Goal: Find specific page/section: Find specific page/section

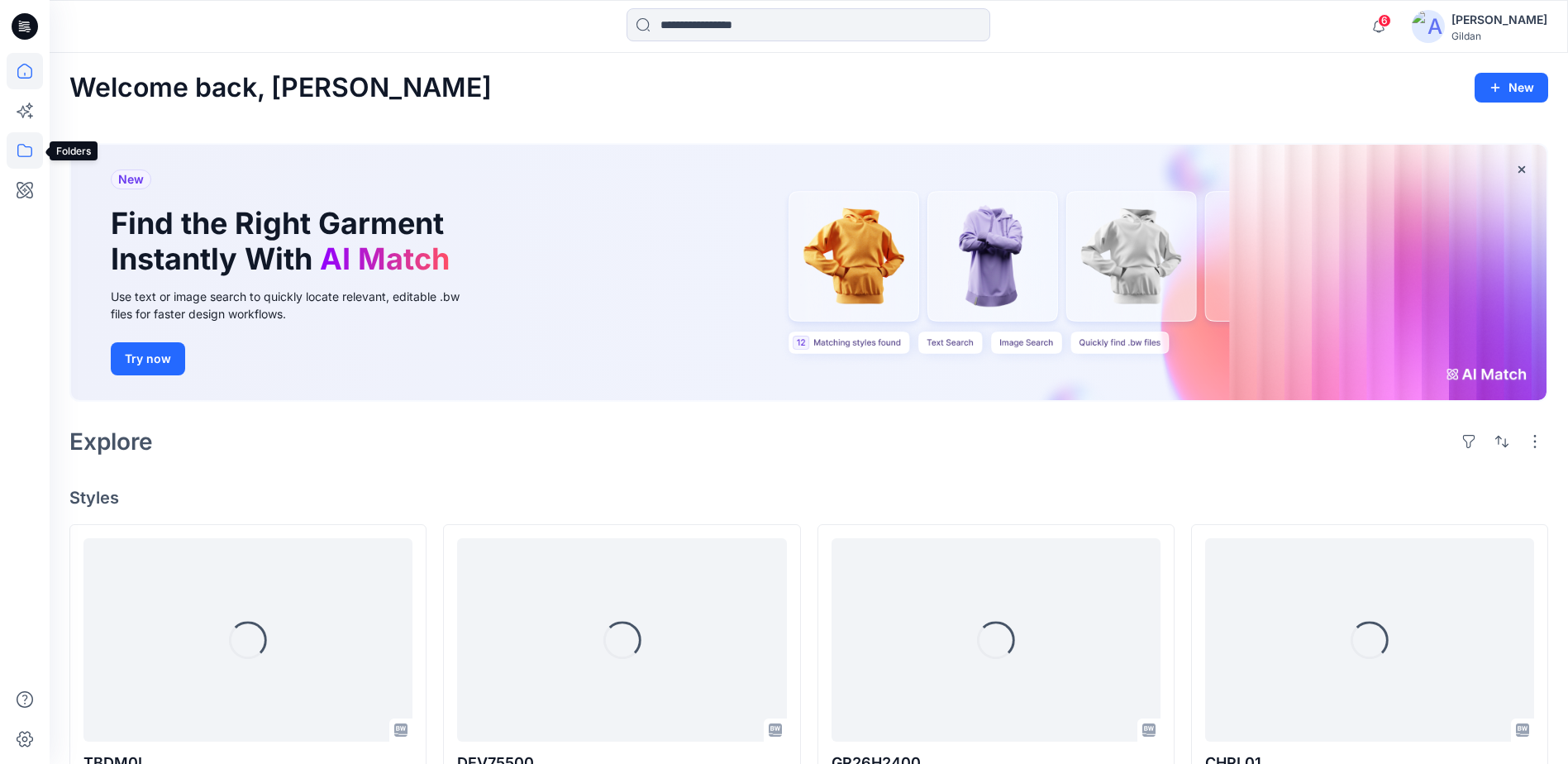
click at [19, 151] on icon at bounding box center [25, 150] width 37 height 37
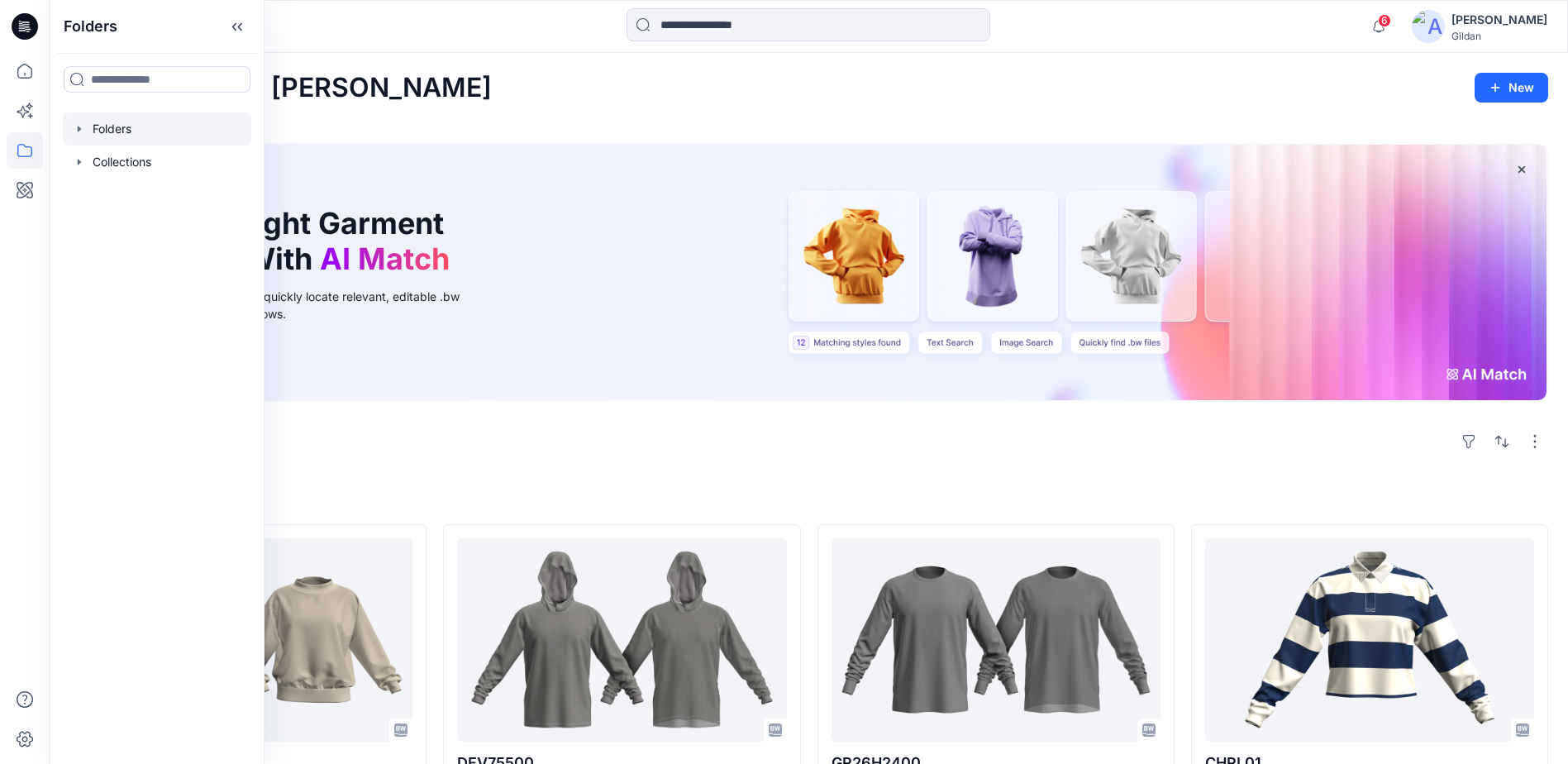
click at [105, 124] on div at bounding box center [157, 129] width 188 height 33
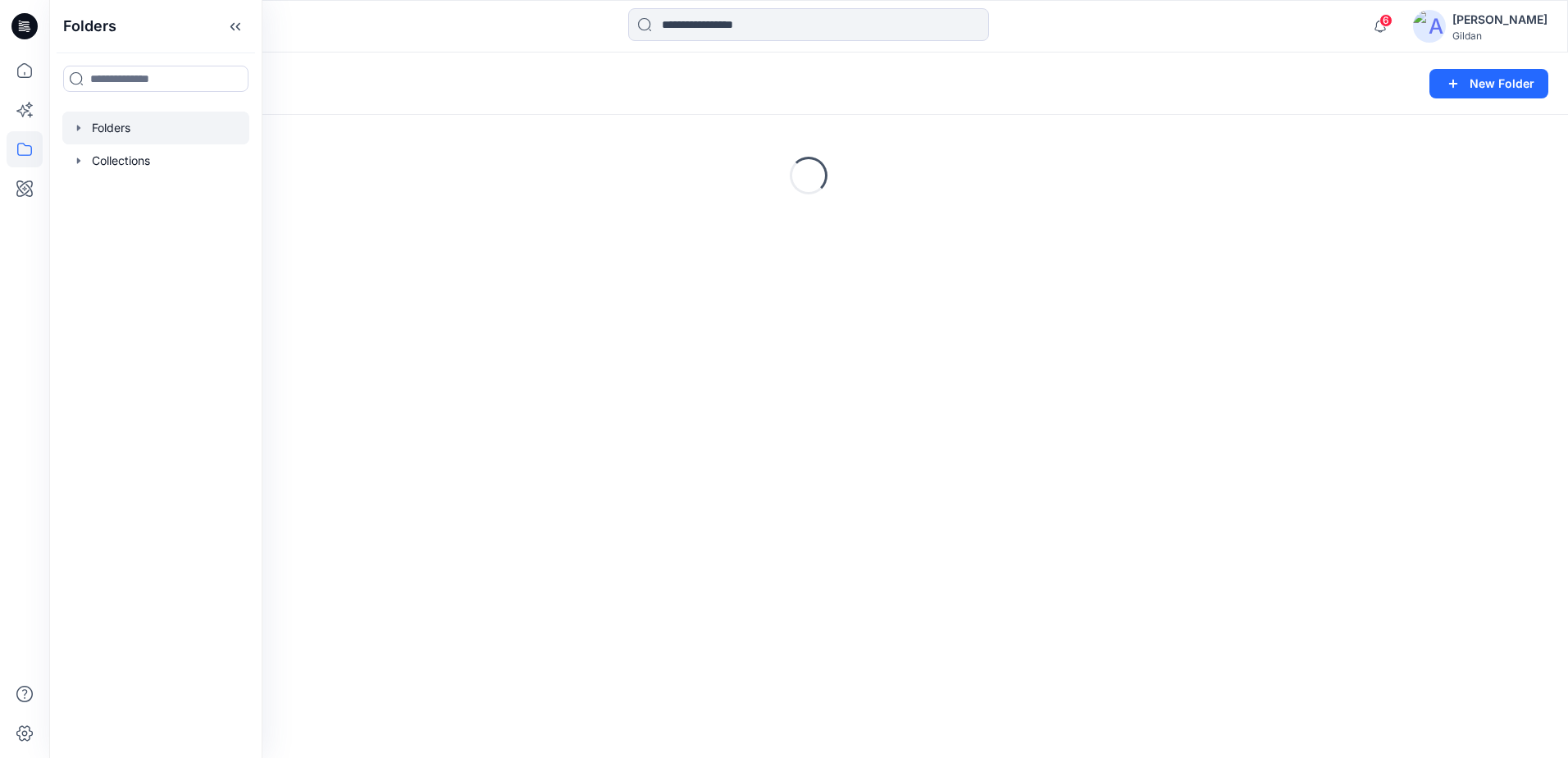
click at [520, 63] on div "Folders New Folder" at bounding box center [808, 84] width 1519 height 63
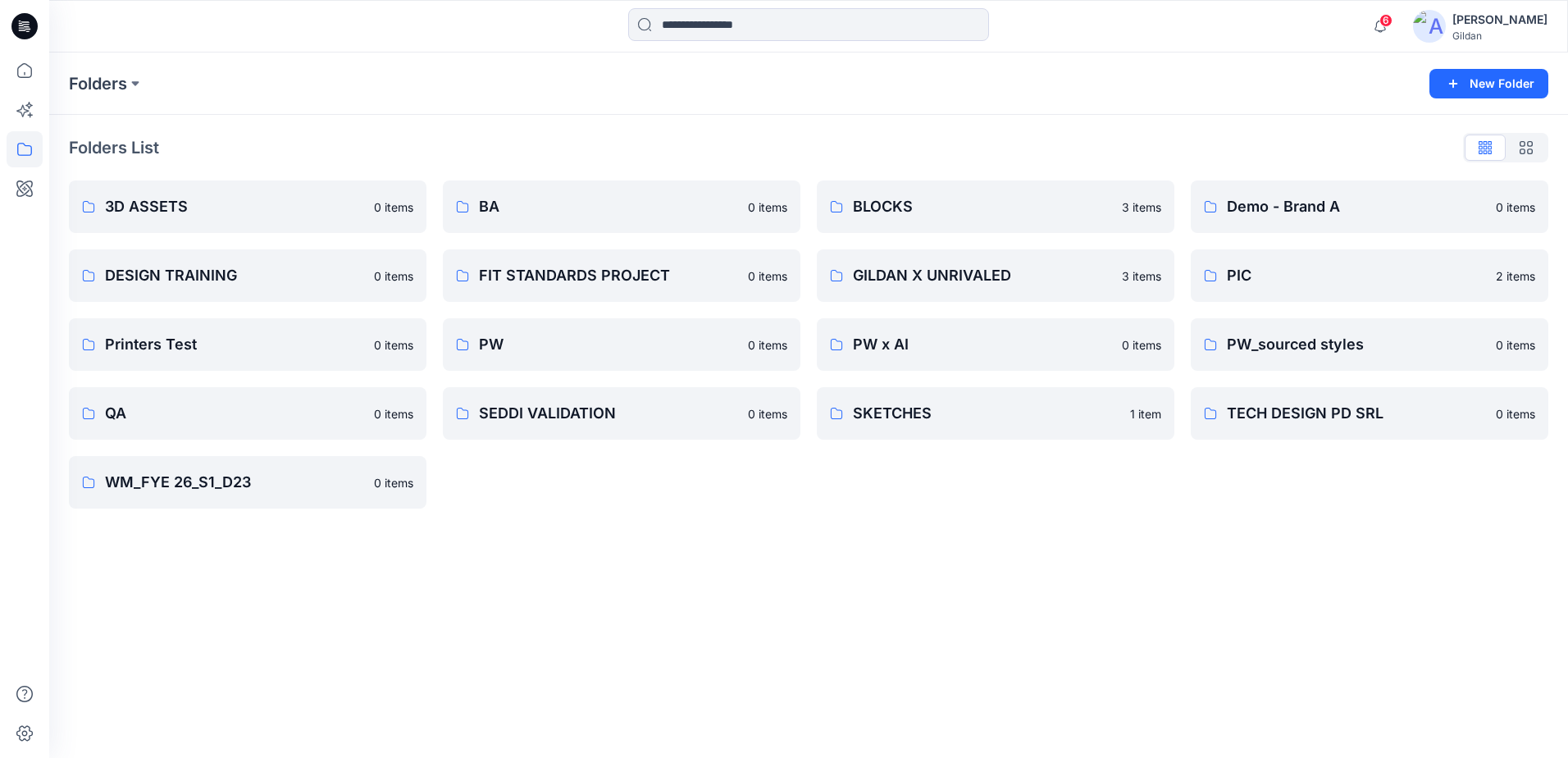
click at [1178, 538] on div "Folders New Folder Folders List 3D ASSETS 0 items DESIGN TRAINING 0 items Print…" at bounding box center [808, 405] width 1519 height 705
click at [1294, 416] on p "TECH DESIGN PD SRL" at bounding box center [1367, 414] width 282 height 23
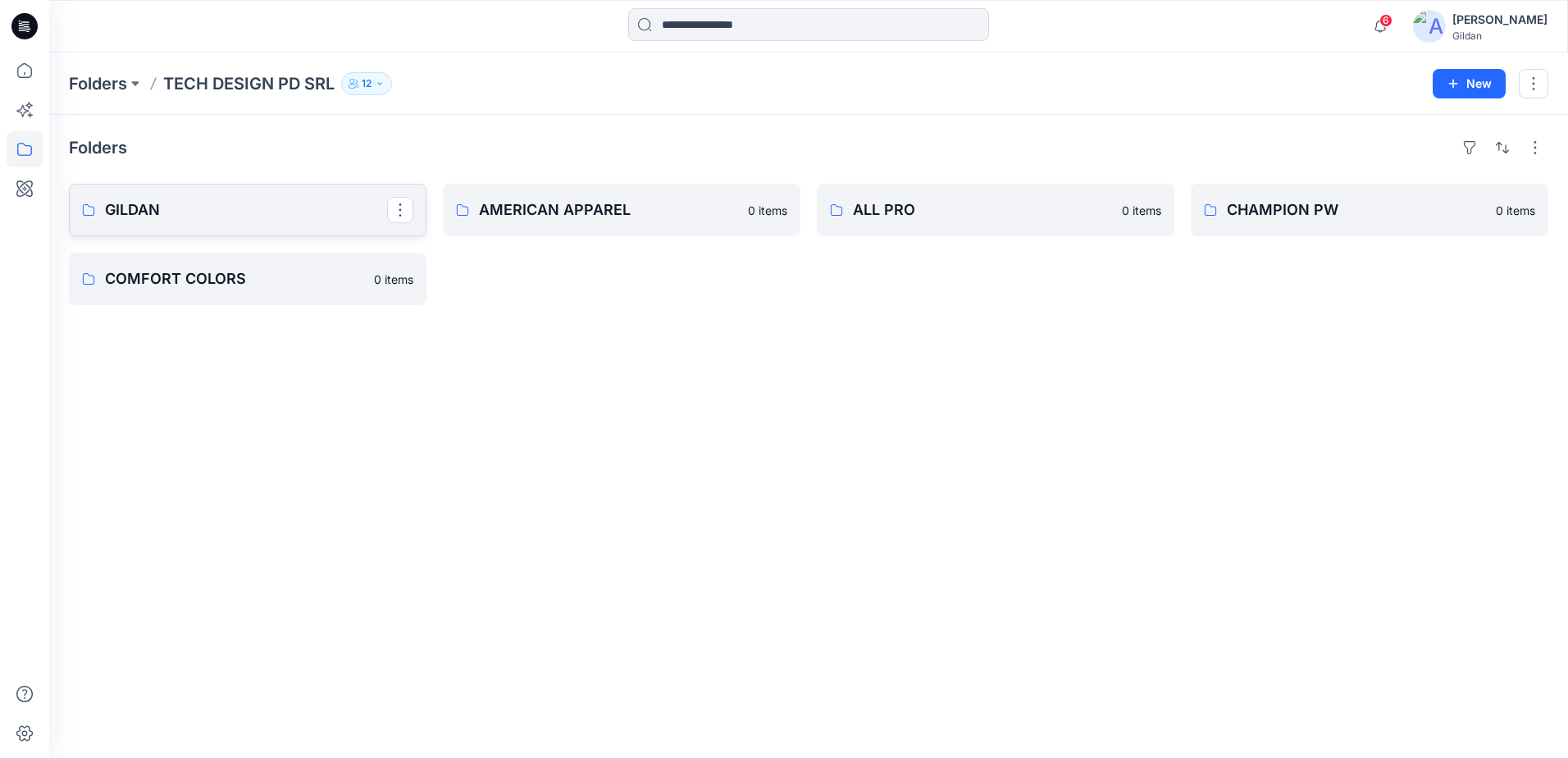
click at [195, 207] on p "GILDAN" at bounding box center [245, 210] width 282 height 23
click at [1274, 210] on p "CHAMPION PW" at bounding box center [1367, 210] width 282 height 23
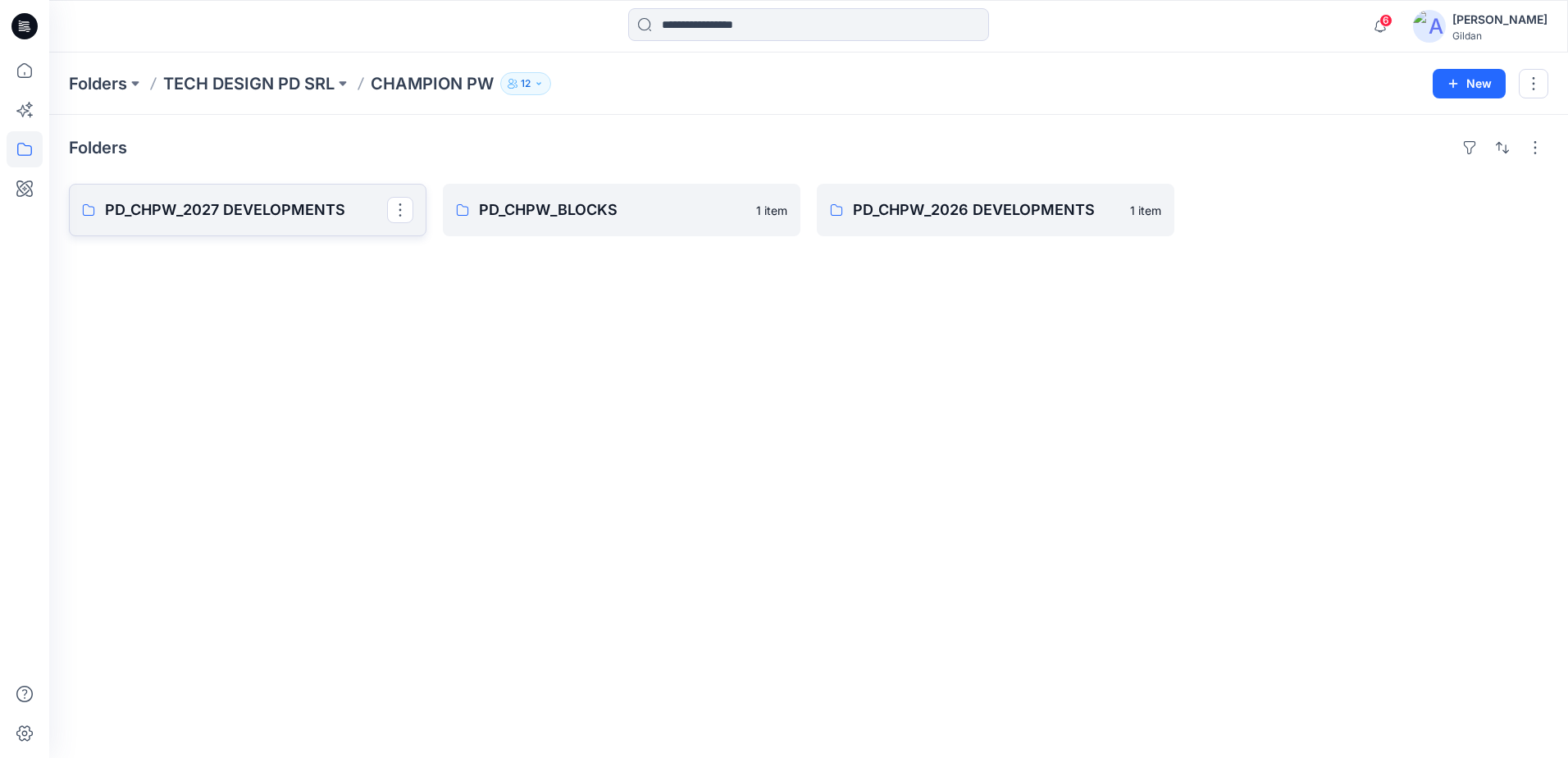
click at [259, 219] on p "PD_CHPW_2027 DEVELOPMENTS" at bounding box center [245, 210] width 282 height 23
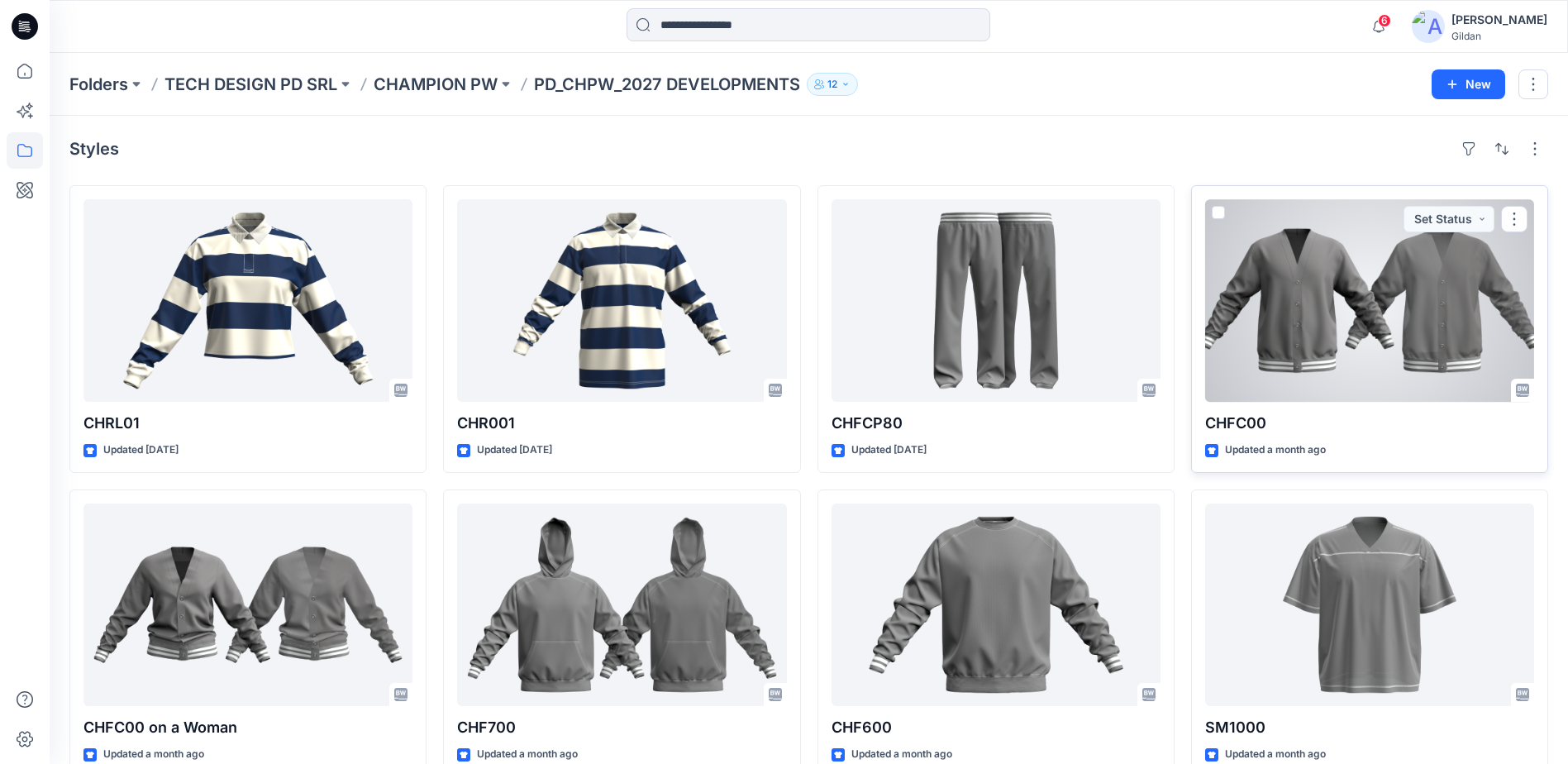
click at [1324, 293] on div at bounding box center [1369, 300] width 329 height 203
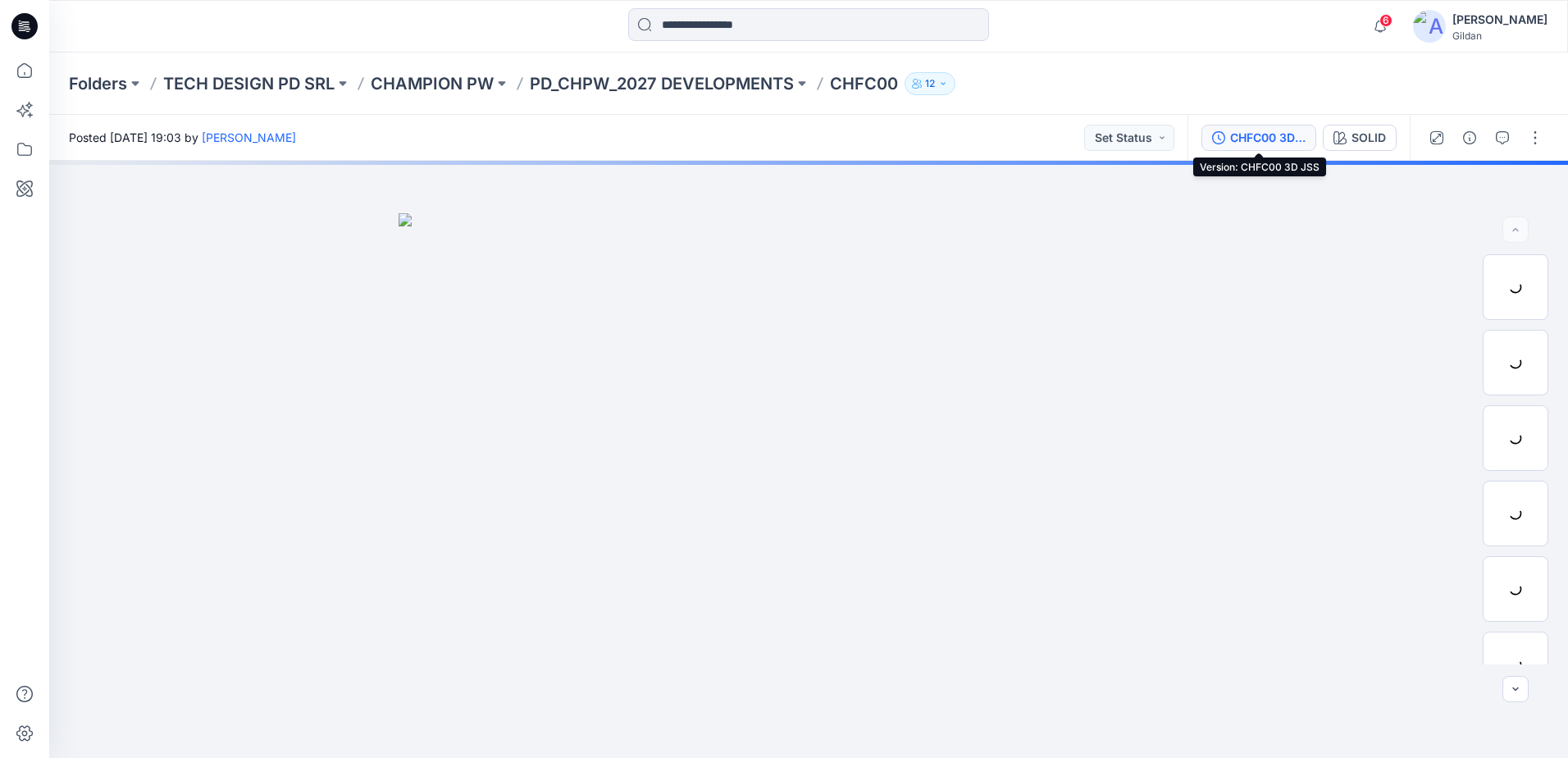
click at [1250, 140] on div "CHFC00 3D JSS" at bounding box center [1268, 138] width 75 height 18
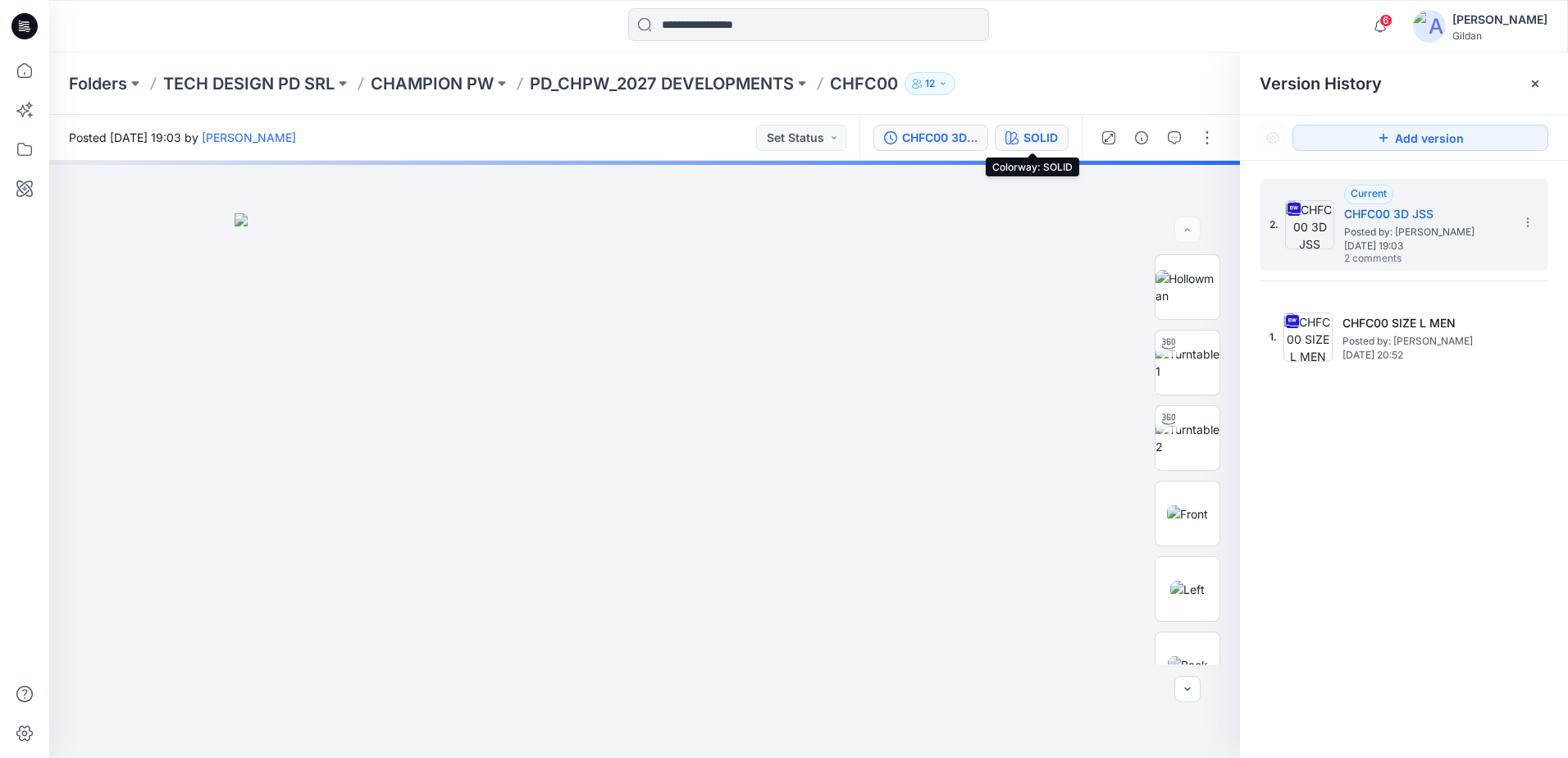
click at [1021, 135] on button "SOLID" at bounding box center [1031, 138] width 74 height 26
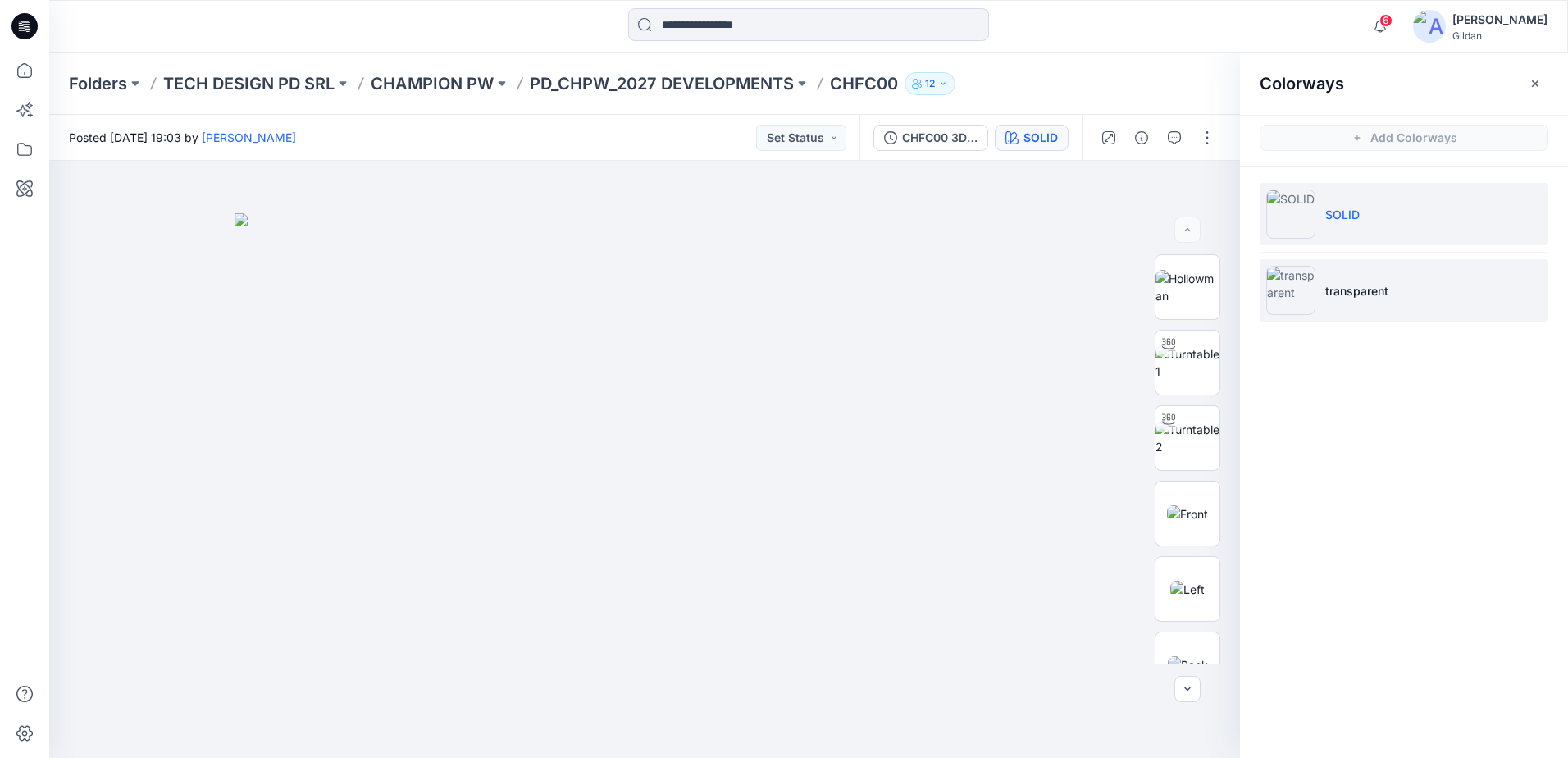
click at [1304, 291] on img at bounding box center [1290, 290] width 49 height 49
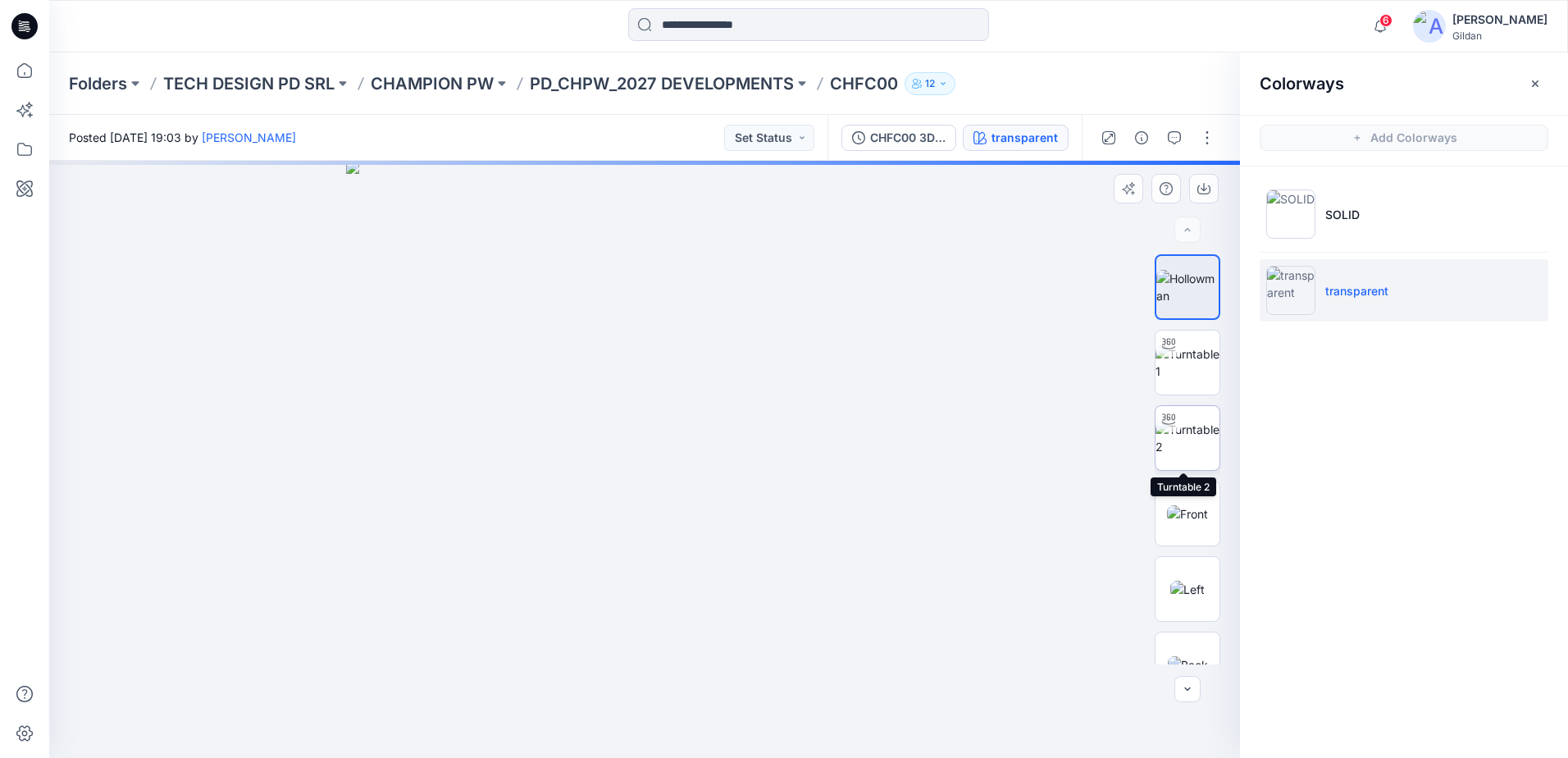
click at [1187, 435] on img at bounding box center [1187, 438] width 63 height 35
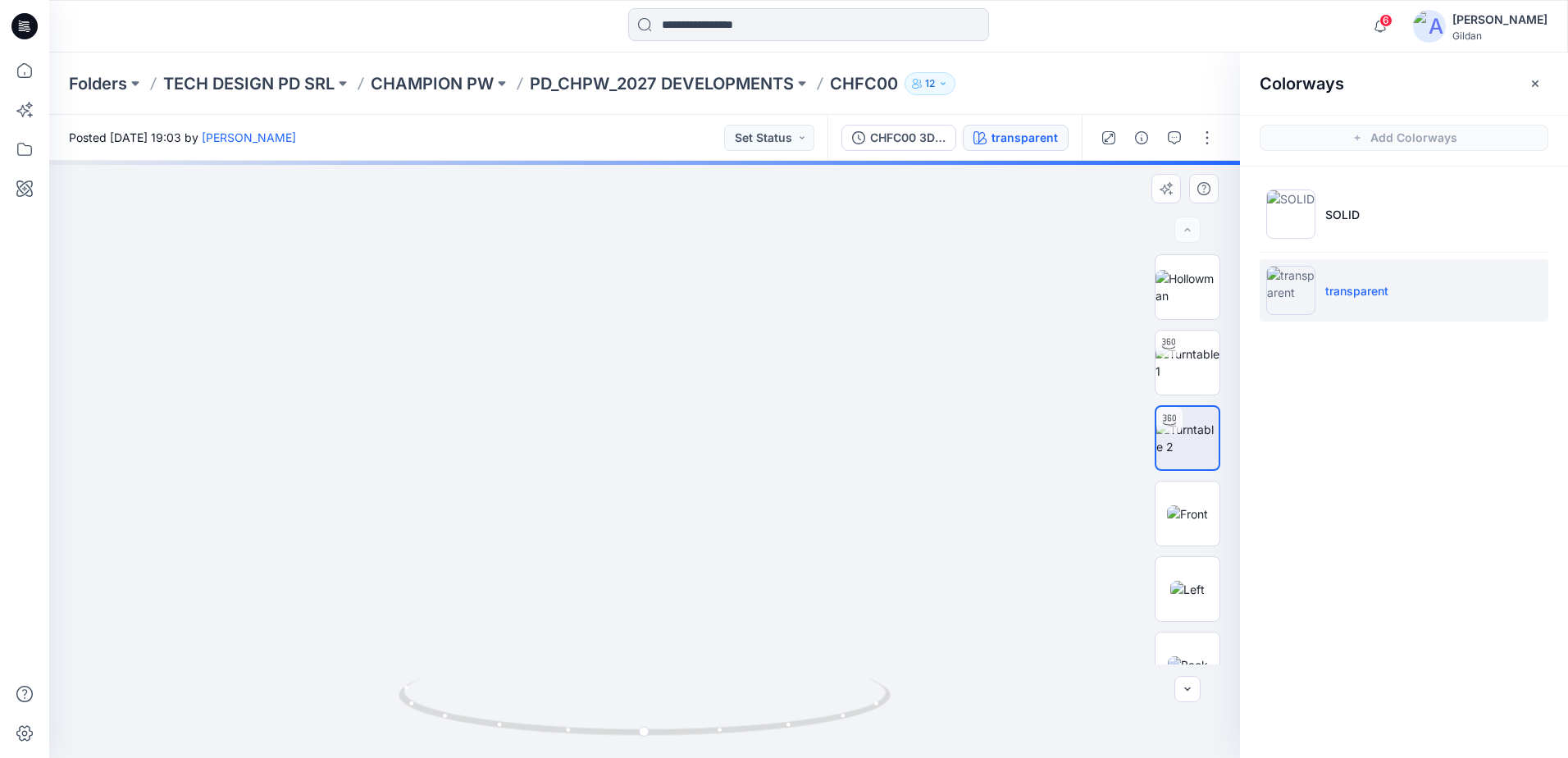
drag, startPoint x: 589, startPoint y: 319, endPoint x: 581, endPoint y: 442, distance: 123.3
click at [581, 442] on img at bounding box center [644, 447] width 924 height 623
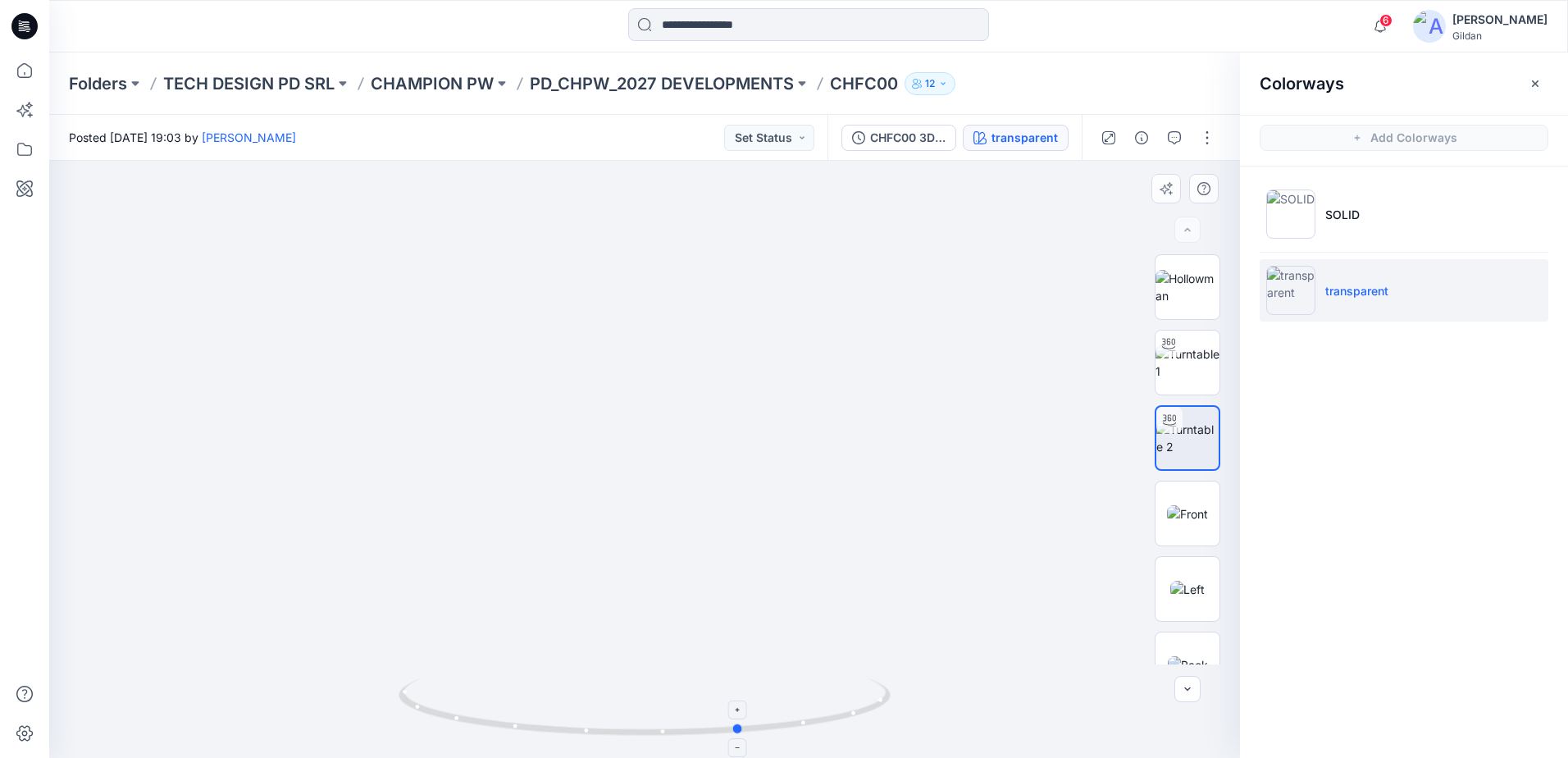
drag, startPoint x: 723, startPoint y: 731, endPoint x: 820, endPoint y: 723, distance: 97.3
click at [820, 723] on icon at bounding box center [646, 709] width 496 height 62
drag, startPoint x: 688, startPoint y: 737, endPoint x: 634, endPoint y: 725, distance: 55.3
click at [634, 725] on icon at bounding box center [646, 709] width 496 height 62
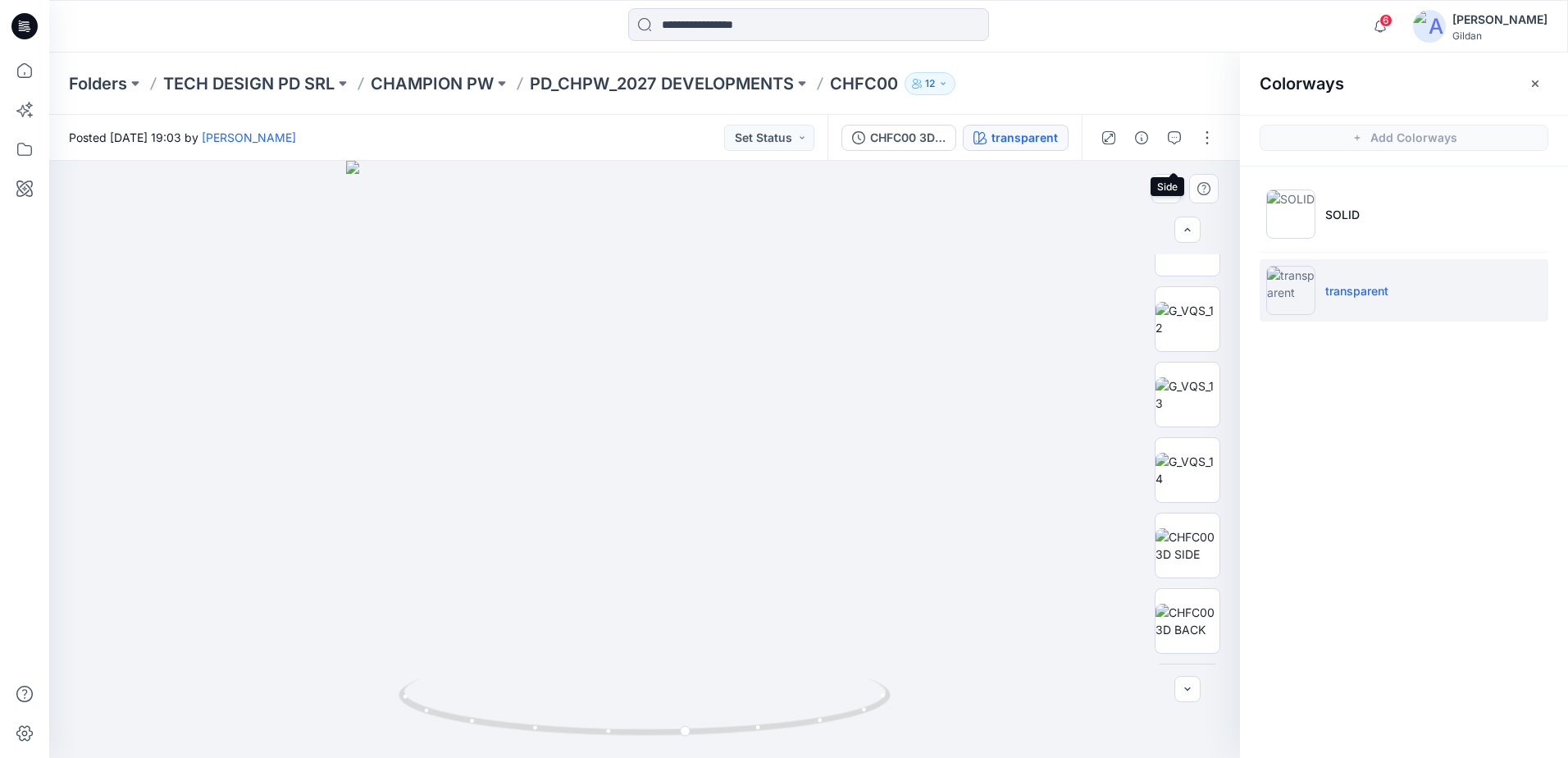
scroll to position [656, 0]
drag, startPoint x: 534, startPoint y: 734, endPoint x: 561, endPoint y: 734, distance: 27.0
click at [561, 734] on icon at bounding box center [646, 709] width 496 height 62
click at [248, 87] on p "TECH DESIGN PD SRL" at bounding box center [249, 84] width 171 height 23
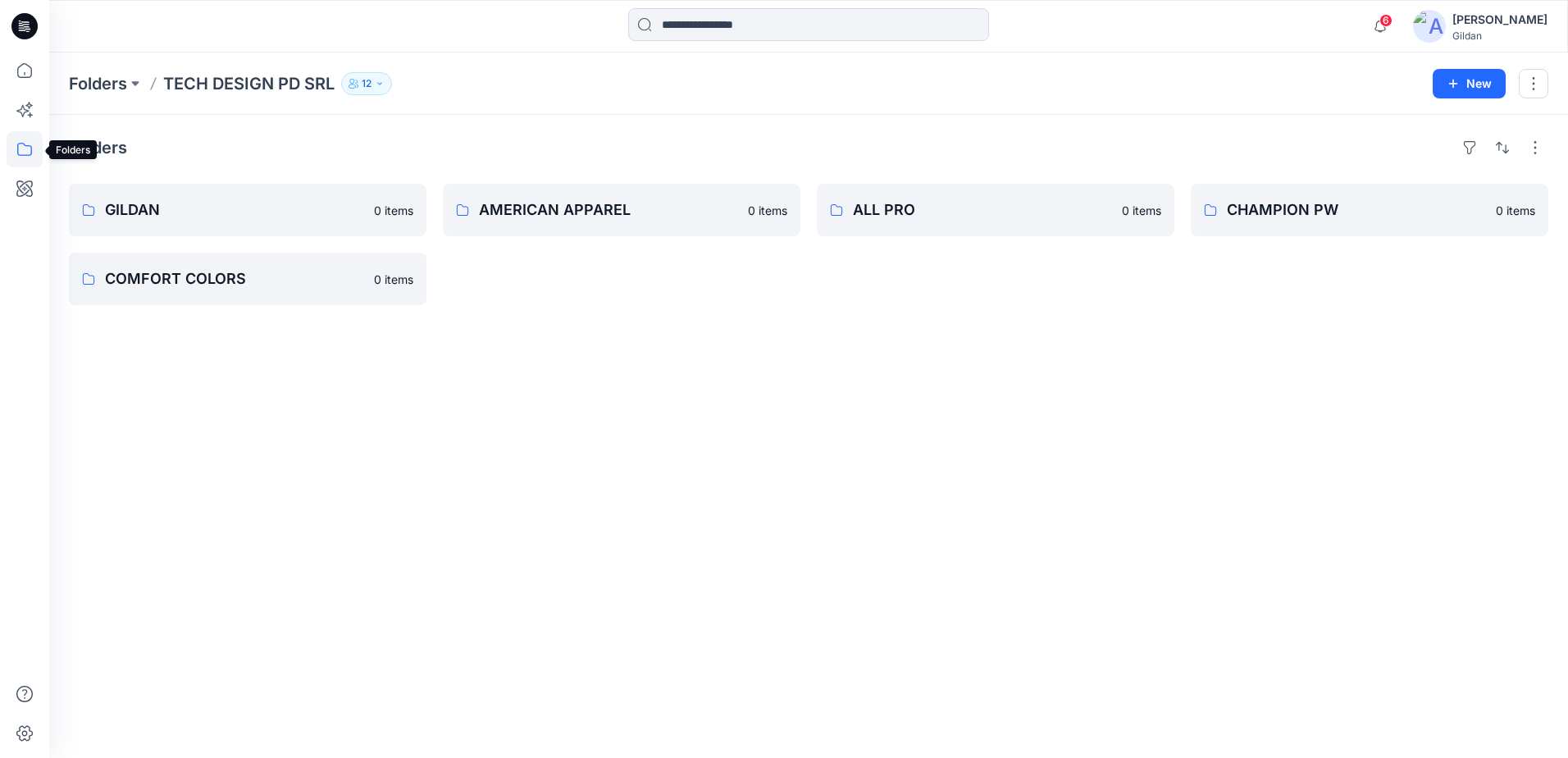
click at [25, 140] on icon at bounding box center [25, 149] width 37 height 37
